Goal: Task Accomplishment & Management: Manage account settings

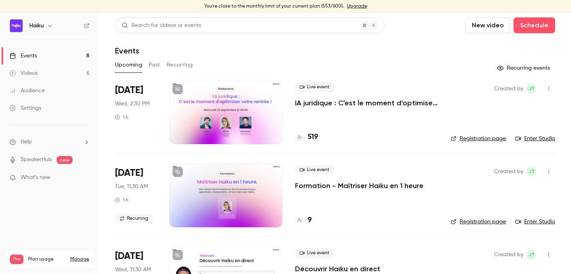
click at [242, 104] on div at bounding box center [225, 112] width 113 height 63
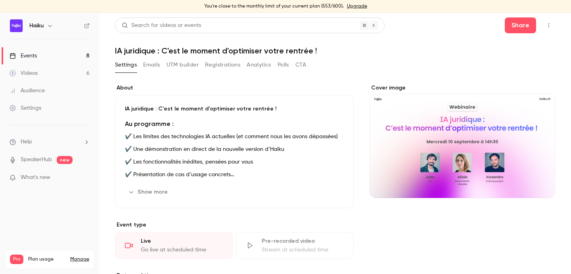
click at [548, 23] on icon "button" at bounding box center [549, 26] width 6 height 6
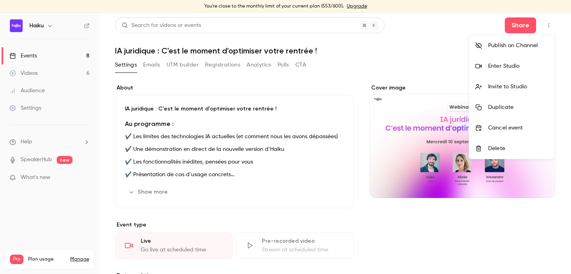
click at [496, 65] on div "Enter Studio" at bounding box center [518, 66] width 60 height 8
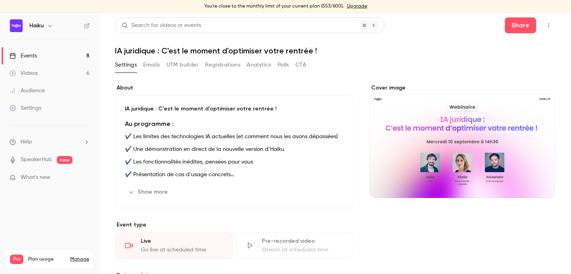
click at [56, 54] on link "Events 8" at bounding box center [49, 55] width 99 height 17
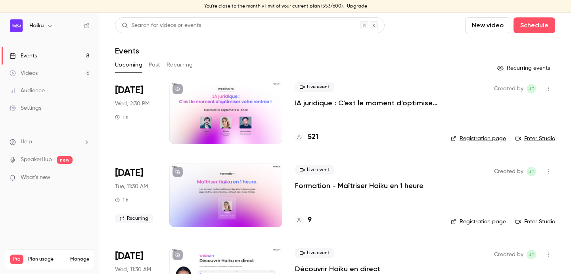
click at [233, 105] on div at bounding box center [225, 112] width 113 height 63
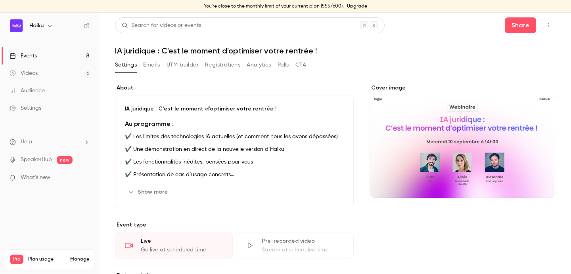
click at [152, 65] on button "Emails" at bounding box center [151, 65] width 17 height 13
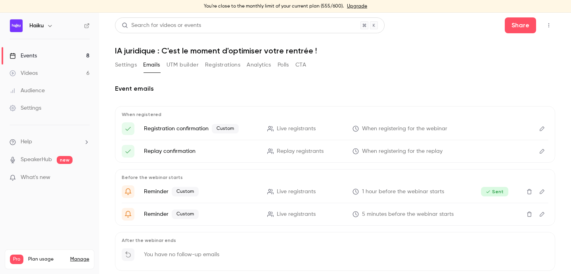
click at [217, 62] on button "Registrations" at bounding box center [222, 65] width 35 height 13
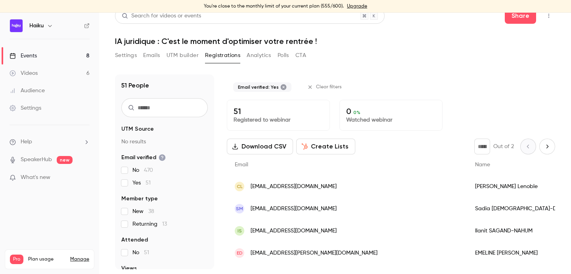
click at [282, 88] on icon at bounding box center [283, 87] width 6 height 6
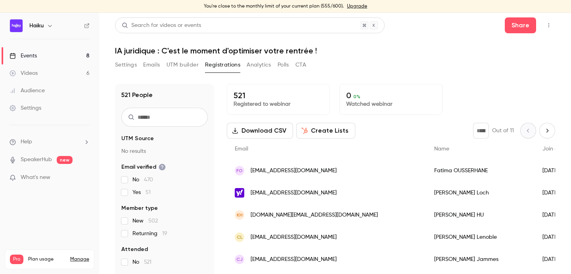
click at [547, 25] on icon "button" at bounding box center [549, 26] width 6 height 6
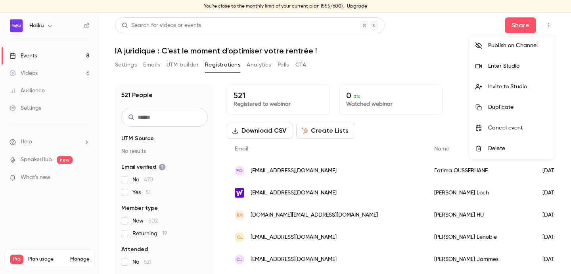
click at [507, 90] on div "Invite to Studio" at bounding box center [518, 87] width 60 height 8
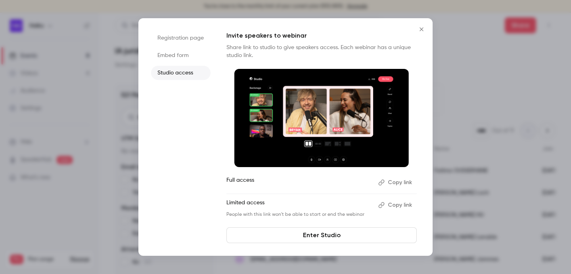
click at [397, 180] on button "Copy link" at bounding box center [396, 182] width 42 height 13
click at [387, 205] on button "Copy link" at bounding box center [396, 205] width 42 height 13
click at [424, 32] on icon "Close" at bounding box center [422, 29] width 10 height 6
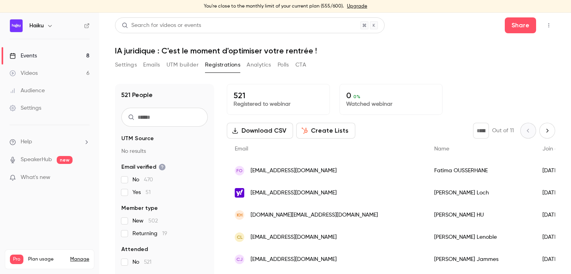
click at [553, 12] on div "You're close to the monthly limit of your current plan (555/600). Upgrade" at bounding box center [285, 6] width 571 height 13
click at [548, 22] on button "button" at bounding box center [548, 25] width 13 height 13
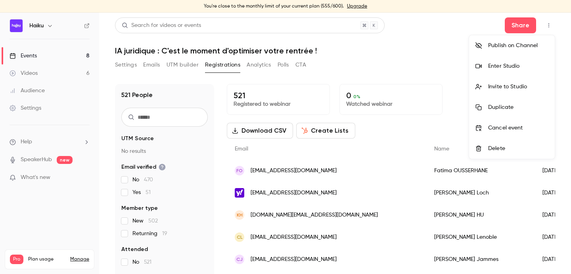
click at [502, 68] on div "Enter Studio" at bounding box center [518, 66] width 60 height 8
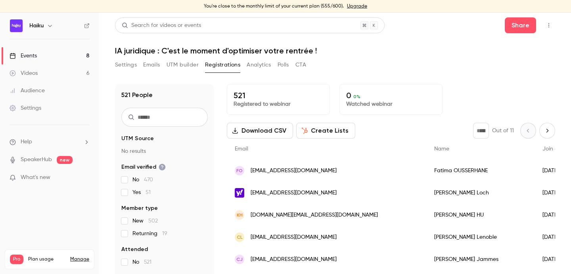
click at [556, 24] on main "Search for videos or events Share IA juridique : C'est le moment d'optimiser vo…" at bounding box center [335, 144] width 472 height 262
click at [545, 24] on button "button" at bounding box center [548, 25] width 13 height 13
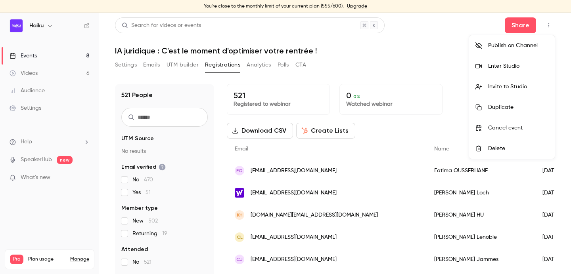
click at [456, 31] on div at bounding box center [285, 137] width 571 height 274
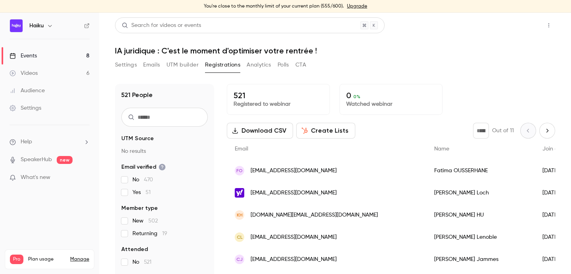
click at [513, 28] on button "Share" at bounding box center [520, 25] width 31 height 16
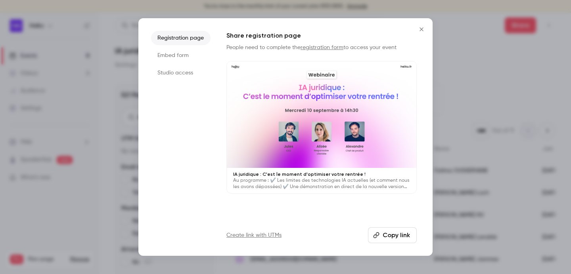
click at [388, 243] on button "Copy link" at bounding box center [392, 236] width 49 height 16
click at [420, 29] on icon "Close" at bounding box center [422, 29] width 10 height 6
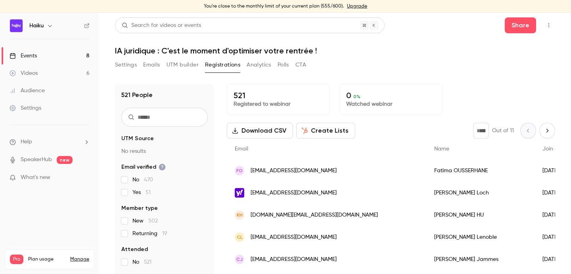
click at [38, 105] on div "Settings" at bounding box center [26, 108] width 32 height 8
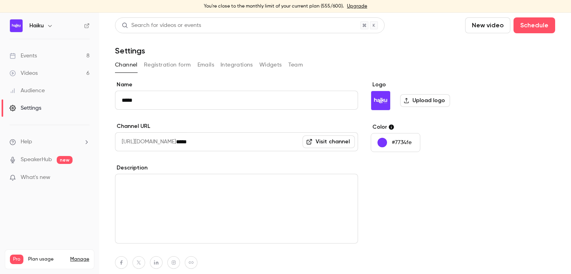
click at [51, 91] on link "Audience" at bounding box center [49, 90] width 99 height 17
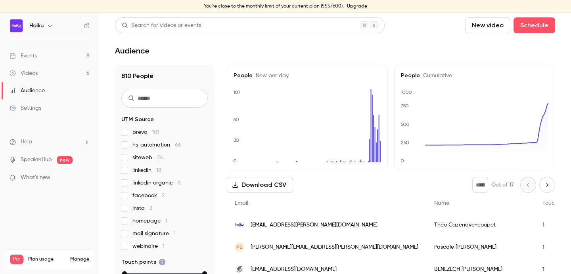
click at [36, 108] on div "Settings" at bounding box center [26, 108] width 32 height 8
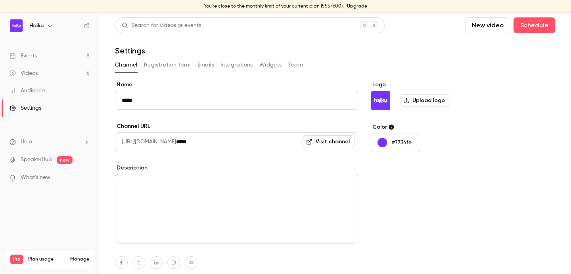
click at [290, 69] on button "Team" at bounding box center [295, 65] width 15 height 13
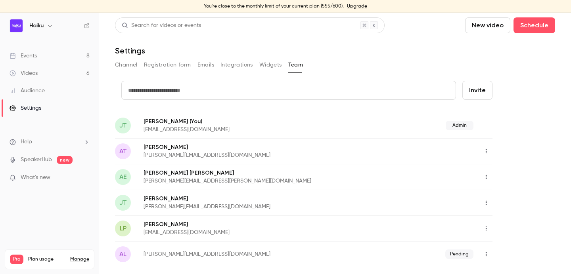
click at [472, 85] on button "Invite" at bounding box center [477, 90] width 30 height 19
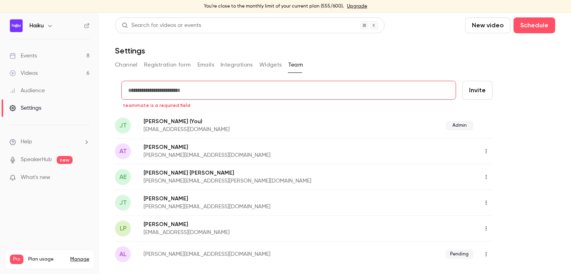
click at [329, 86] on input "text" at bounding box center [288, 90] width 335 height 19
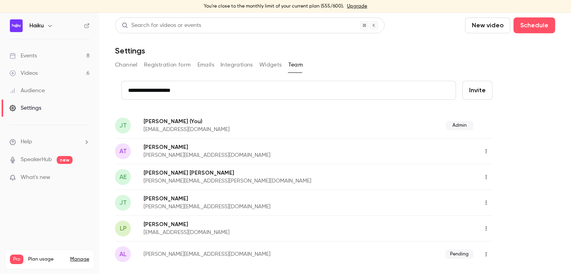
type input "**********"
click at [478, 86] on button "Invite" at bounding box center [477, 90] width 30 height 19
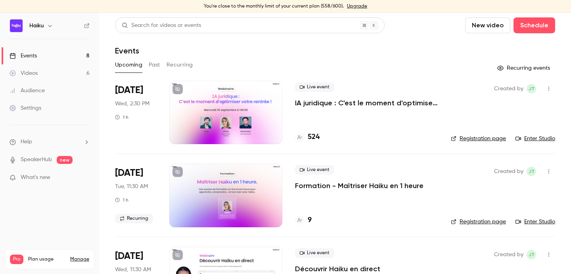
click at [208, 103] on div at bounding box center [225, 112] width 113 height 63
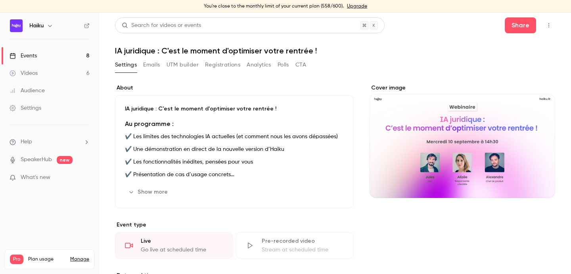
click at [547, 30] on button "button" at bounding box center [548, 25] width 13 height 13
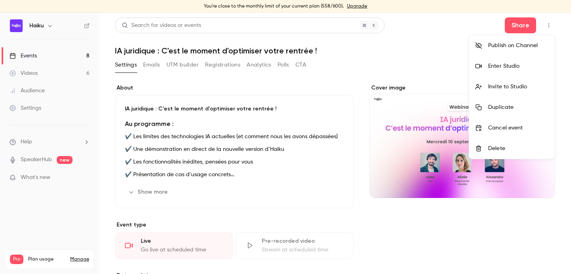
click at [506, 70] on div "Enter Studio" at bounding box center [518, 66] width 60 height 8
